Goal: Transaction & Acquisition: Purchase product/service

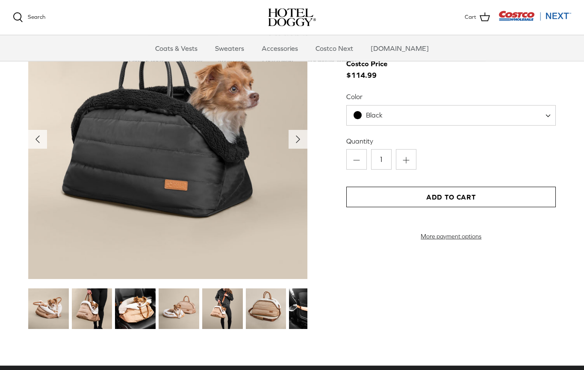
scroll to position [879, 0]
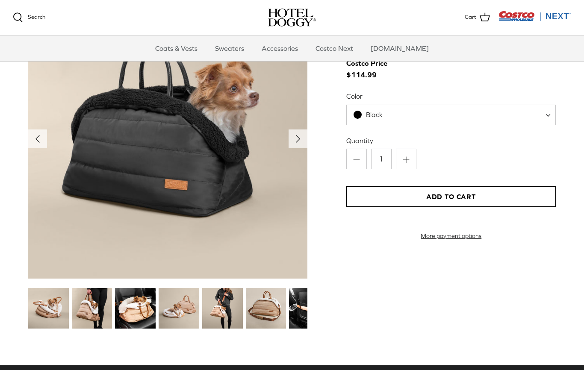
click at [96, 305] on img at bounding box center [92, 308] width 41 height 41
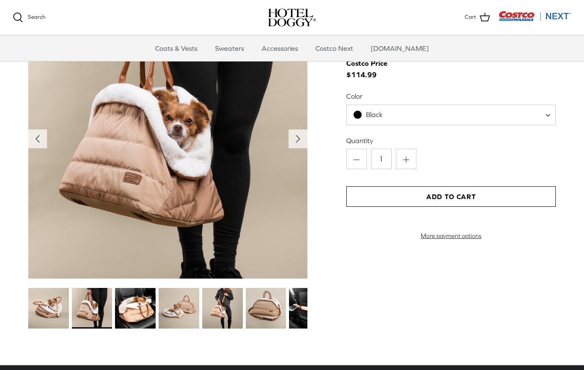
click at [142, 310] on img at bounding box center [135, 308] width 41 height 41
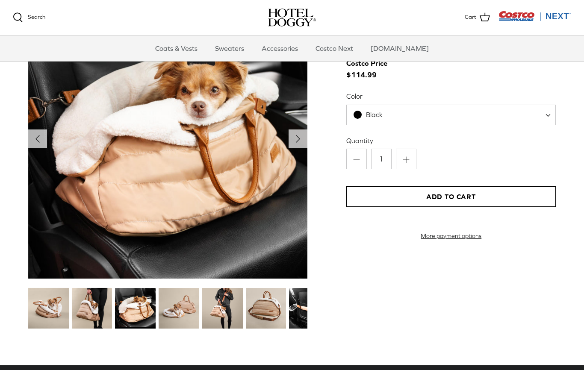
click at [198, 303] on img at bounding box center [179, 308] width 41 height 41
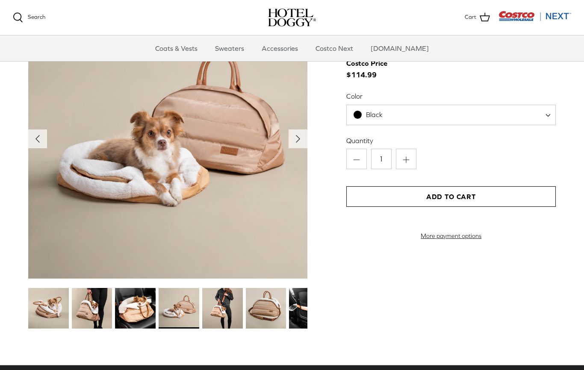
click at [232, 307] on img at bounding box center [222, 308] width 41 height 41
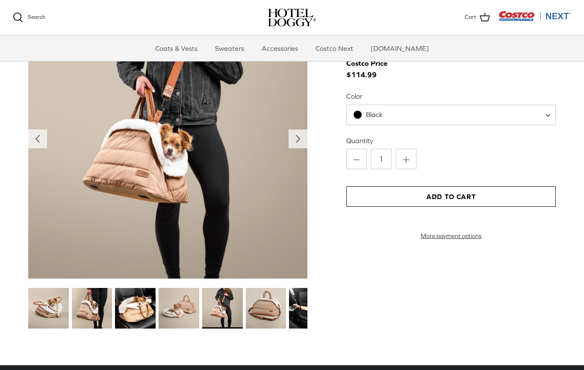
click at [261, 306] on img at bounding box center [266, 308] width 41 height 41
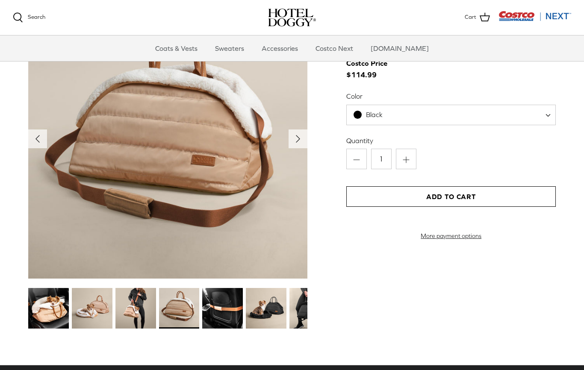
click at [180, 303] on img at bounding box center [179, 308] width 41 height 41
click at [229, 308] on img at bounding box center [222, 308] width 41 height 41
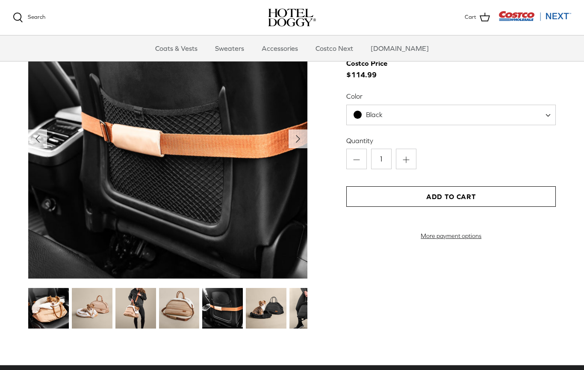
click at [264, 313] on img at bounding box center [266, 308] width 41 height 41
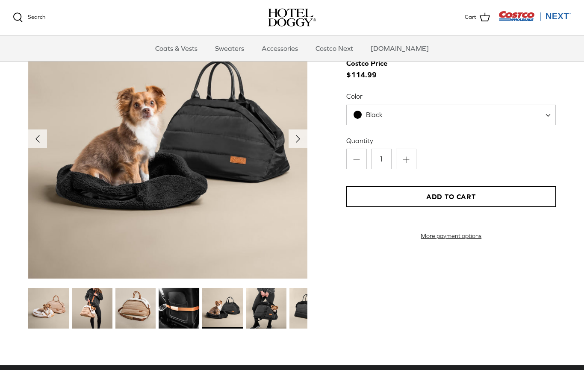
click at [226, 304] on img at bounding box center [222, 308] width 41 height 41
click at [264, 305] on img at bounding box center [266, 308] width 41 height 41
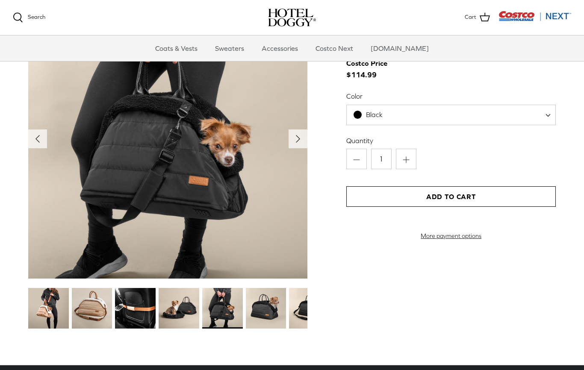
click at [266, 312] on img at bounding box center [266, 308] width 41 height 41
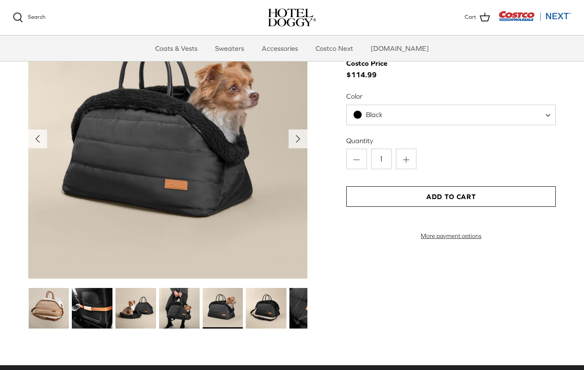
click at [268, 308] on img at bounding box center [266, 308] width 41 height 41
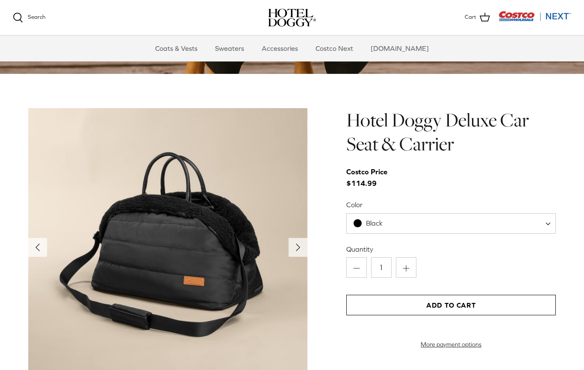
scroll to position [770, 0]
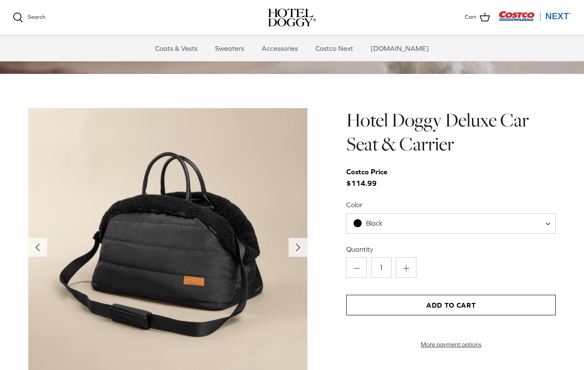
click at [548, 222] on span at bounding box center [550, 223] width 9 height 21
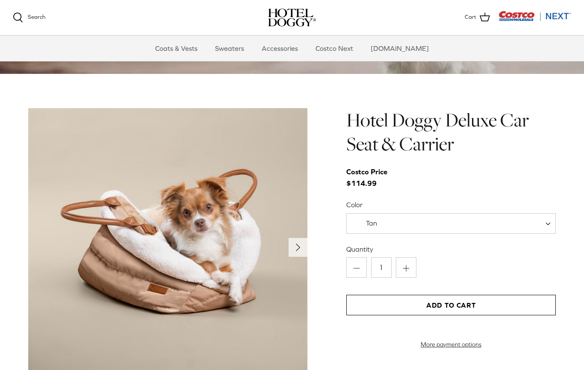
click at [545, 220] on span "Tan" at bounding box center [450, 223] width 209 height 21
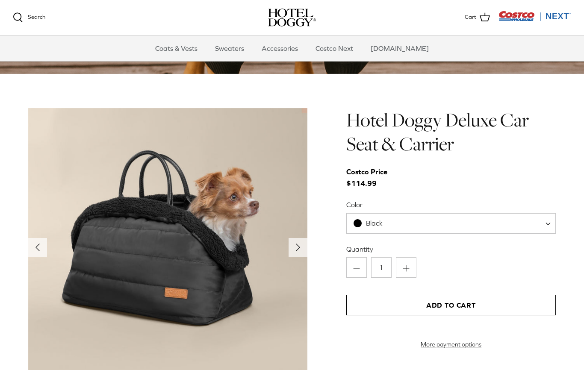
select select "Black"
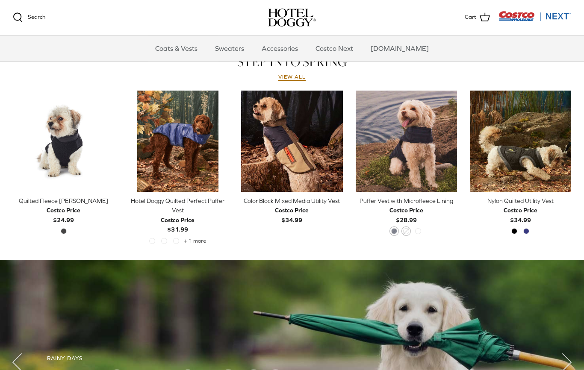
scroll to position [379, 0]
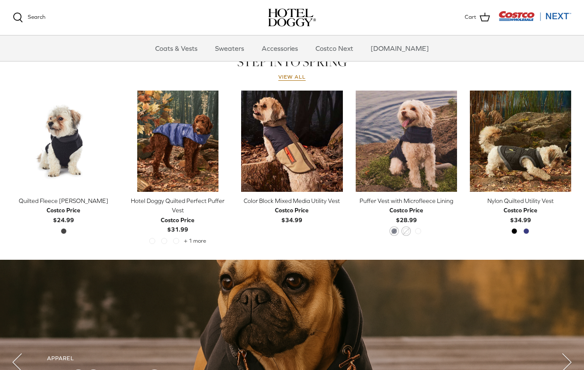
click at [53, 130] on img "Quilted Fleece Melton Vest" at bounding box center [63, 141] width 101 height 101
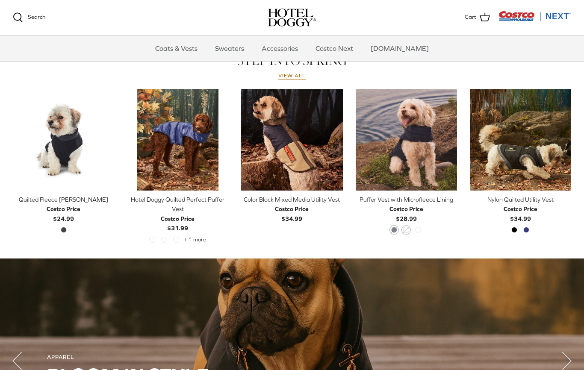
scroll to position [397, 0]
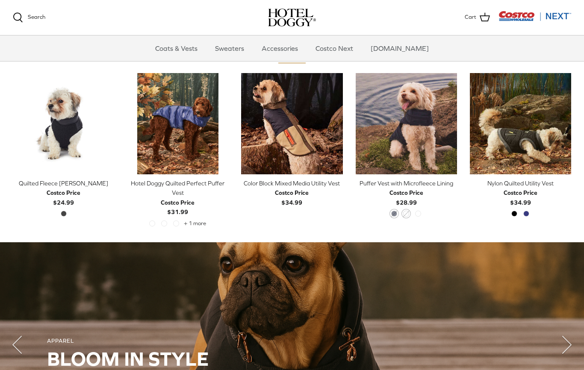
click at [189, 131] on img "Hotel Doggy Quilted Perfect Puffer Vest" at bounding box center [177, 123] width 101 height 101
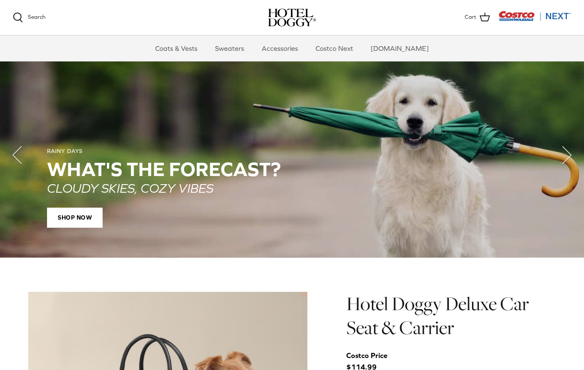
scroll to position [593, 0]
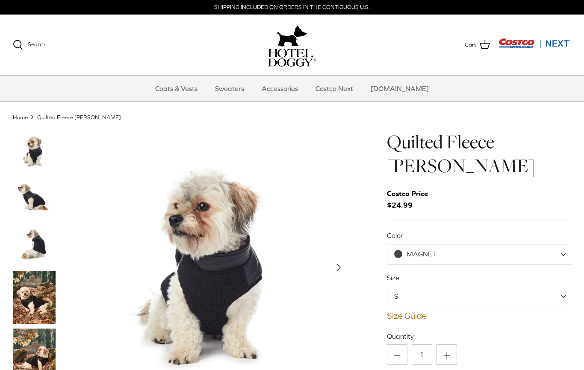
click at [560, 256] on span "MAGNET" at bounding box center [479, 254] width 184 height 21
click at [570, 212] on div "Quilted Fleece Melton Vest Costco Price $24.99 Color MAGNET MAGNET Size S M L X…" at bounding box center [479, 320] width 184 height 380
click at [558, 296] on span "S" at bounding box center [479, 296] width 184 height 21
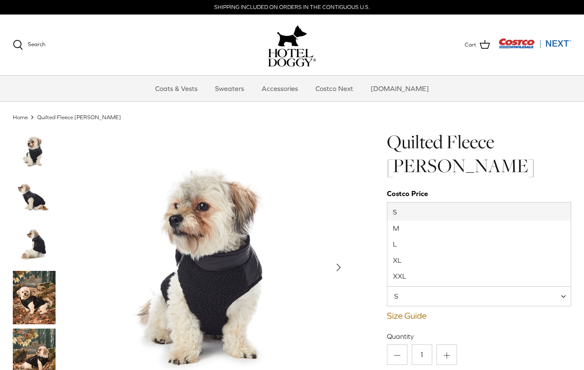
click at [560, 188] on div "Quilted Fleece Melton Vest Costco Price $24.99 Color MAGNET MAGNET Size S M L X…" at bounding box center [479, 320] width 184 height 380
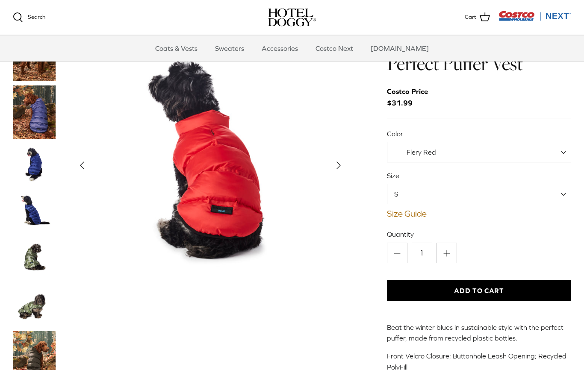
scroll to position [11, 0]
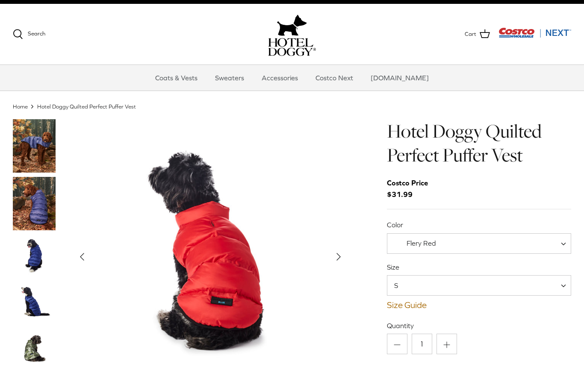
click at [556, 238] on span "Flery Red" at bounding box center [479, 243] width 184 height 21
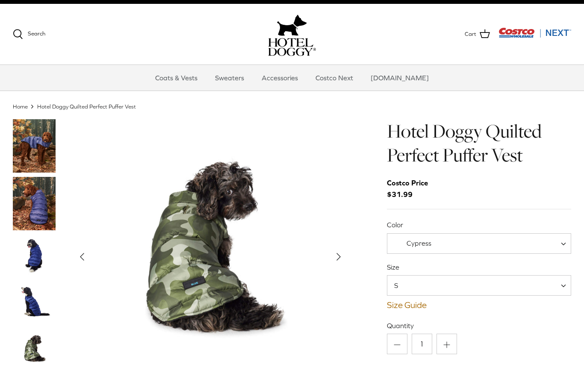
click at [557, 249] on span "Cypress" at bounding box center [479, 243] width 184 height 21
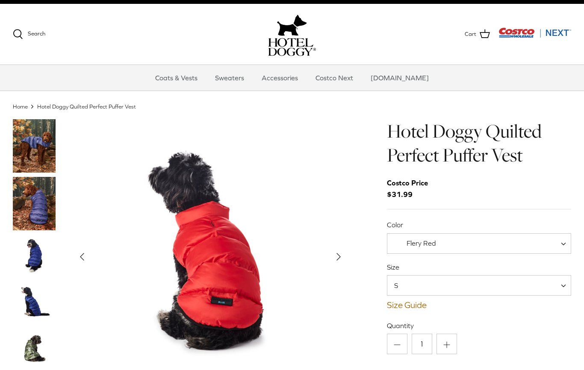
click at [567, 242] on span at bounding box center [566, 243] width 9 height 21
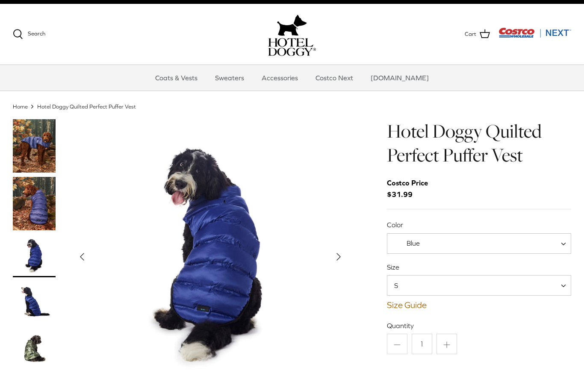
click at [557, 244] on span "Blue" at bounding box center [479, 243] width 184 height 21
select select "Flery Red"
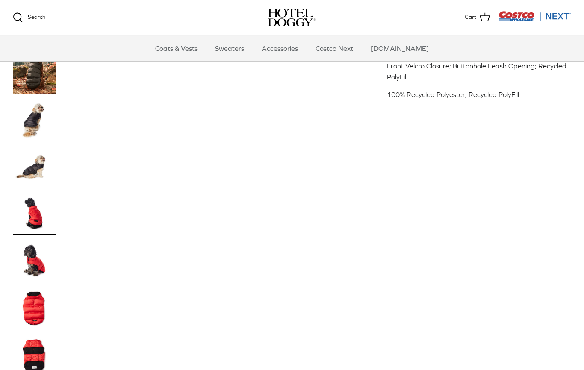
scroll to position [305, 0]
click at [29, 311] on img "Thumbnail Link" at bounding box center [34, 308] width 43 height 43
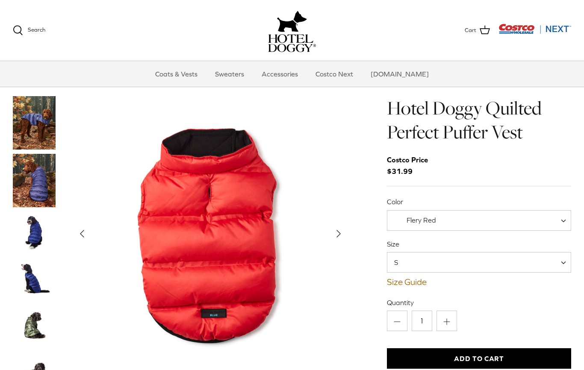
scroll to position [0, 0]
